Goal: Navigation & Orientation: Understand site structure

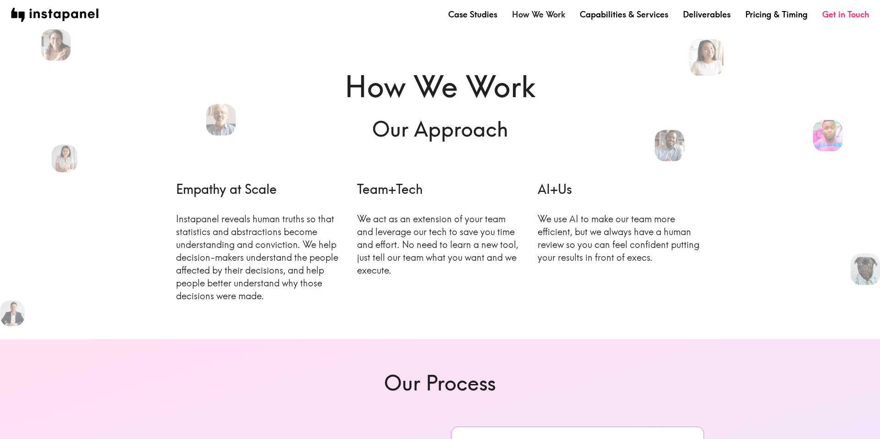
click at [536, 14] on link "How We Work" at bounding box center [538, 14] width 53 height 11
click at [540, 20] on link "How We Work" at bounding box center [538, 14] width 53 height 11
click at [540, 16] on link "How We Work" at bounding box center [538, 14] width 53 height 11
click at [540, 20] on link "How We Work" at bounding box center [538, 14] width 53 height 11
click at [554, 17] on link "How We Work" at bounding box center [538, 14] width 53 height 11
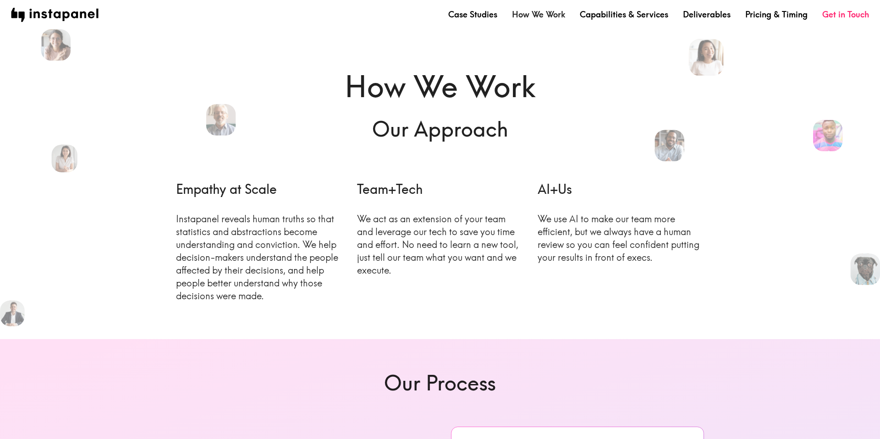
click at [554, 17] on link "How We Work" at bounding box center [538, 14] width 53 height 11
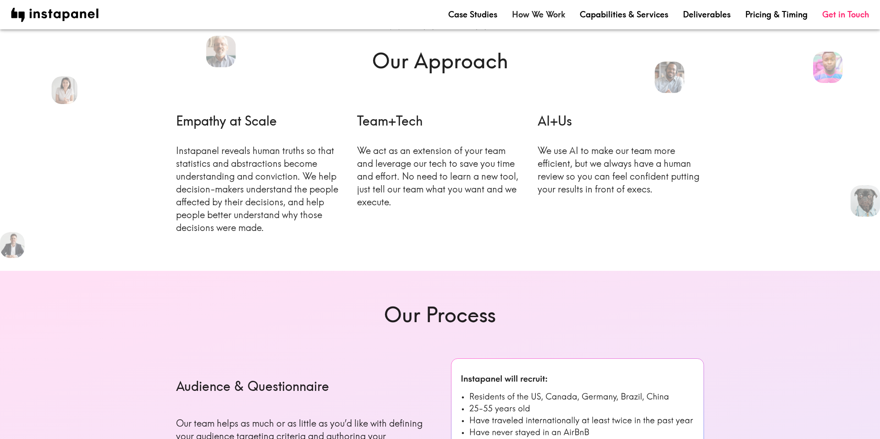
scroll to position [10, 0]
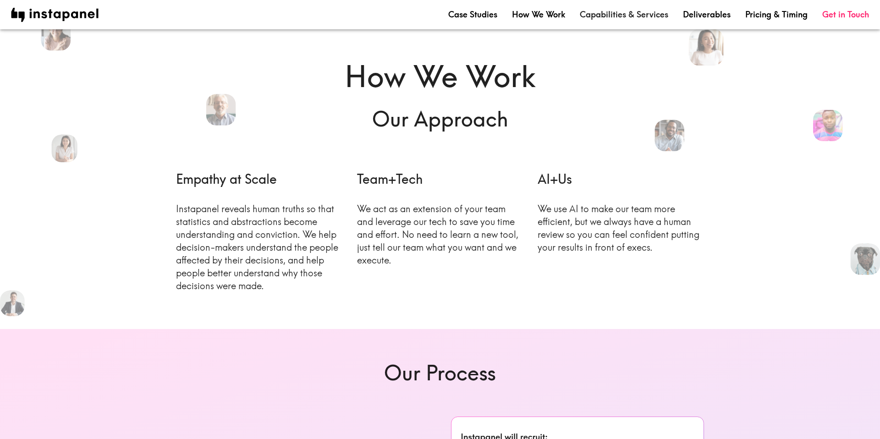
click at [627, 15] on link "Capabilities & Services" at bounding box center [624, 14] width 88 height 11
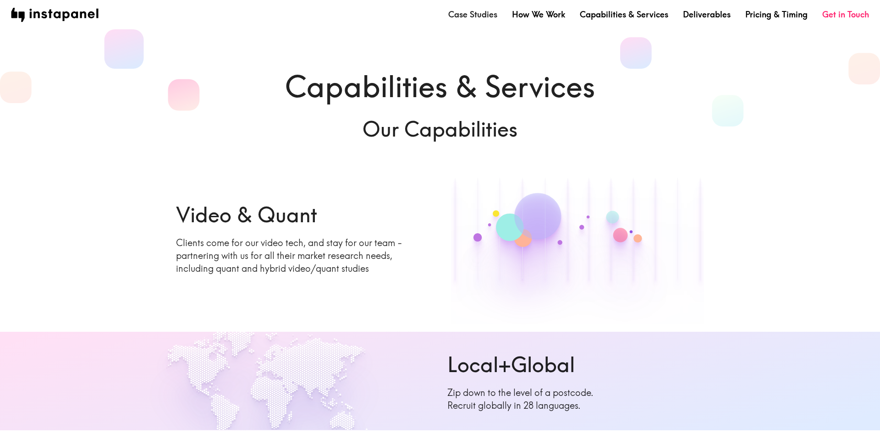
click at [494, 16] on link "Case Studies" at bounding box center [472, 14] width 49 height 11
